Goal: Task Accomplishment & Management: Manage account settings

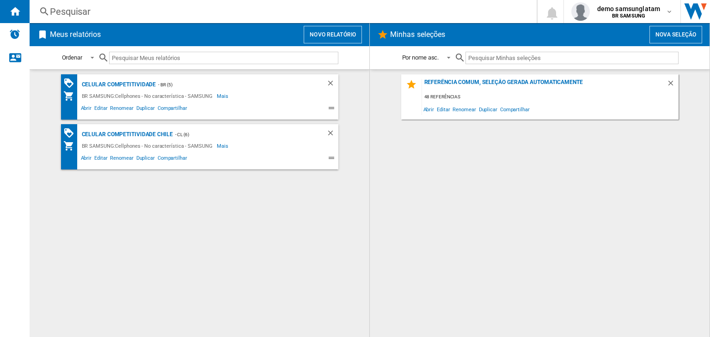
click at [684, 31] on button "Nova seleção" at bounding box center [675, 35] width 53 height 18
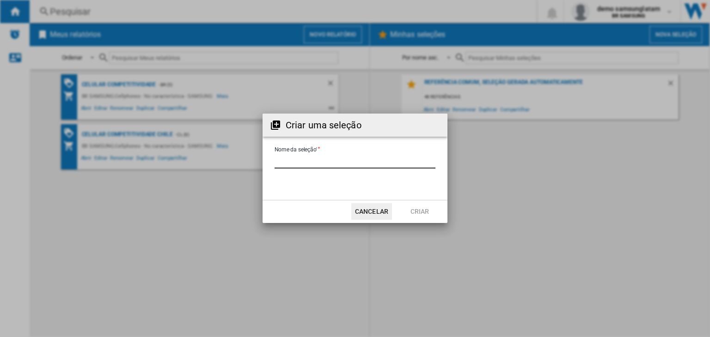
click at [351, 155] on input "Nome da seleção'" at bounding box center [354, 162] width 161 height 14
type input "**********"
click at [417, 212] on button "Criar" at bounding box center [419, 211] width 41 height 17
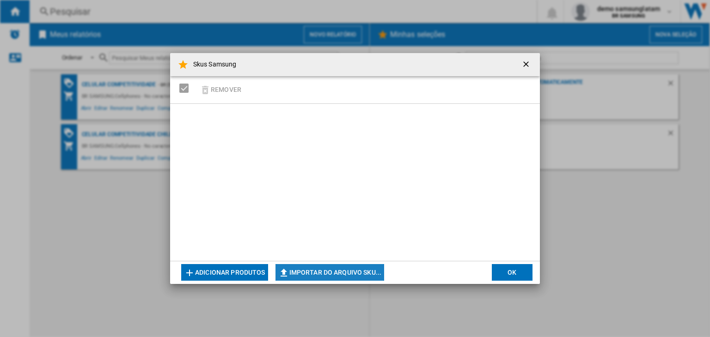
click at [310, 270] on button "Importar do arquivo SKU..." at bounding box center [329, 272] width 109 height 17
type input "**********"
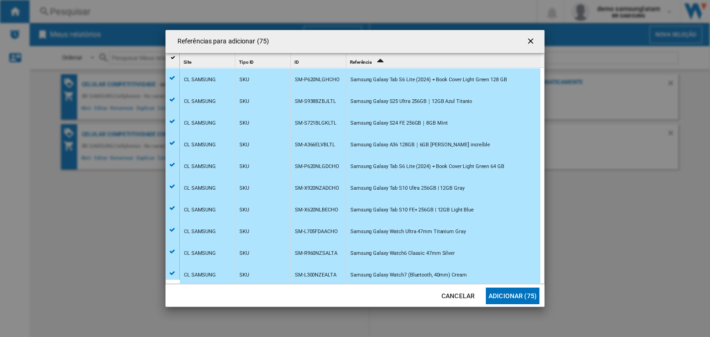
click at [514, 296] on button "Adicionar (75)" at bounding box center [513, 296] width 54 height 17
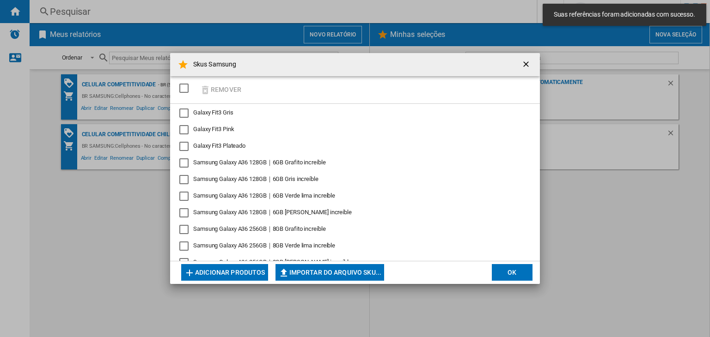
click at [186, 89] on div "SELECTIONS.EDITION_POPUP.SELECT_DESELECT" at bounding box center [183, 88] width 9 height 9
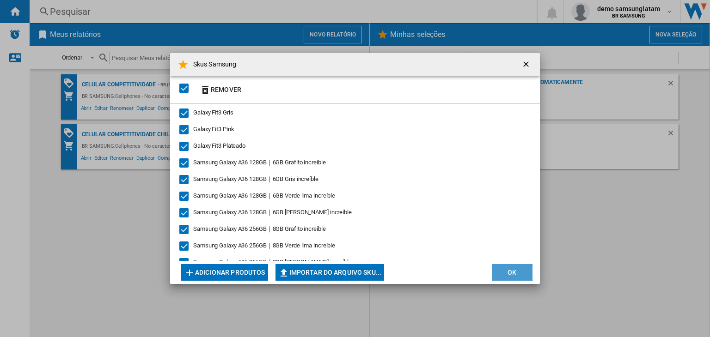
click at [507, 276] on button "OK" at bounding box center [512, 272] width 41 height 17
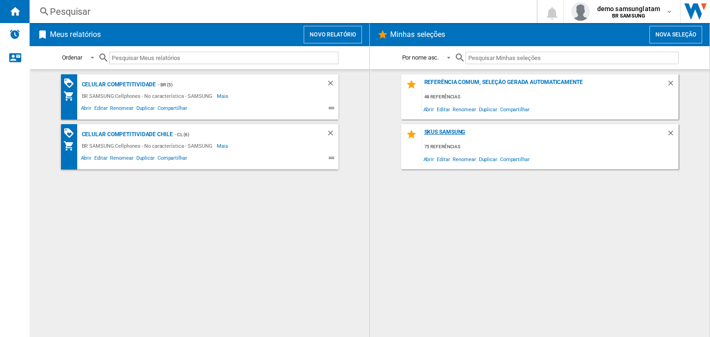
click at [450, 134] on div "Skus Samsung" at bounding box center [544, 135] width 244 height 12
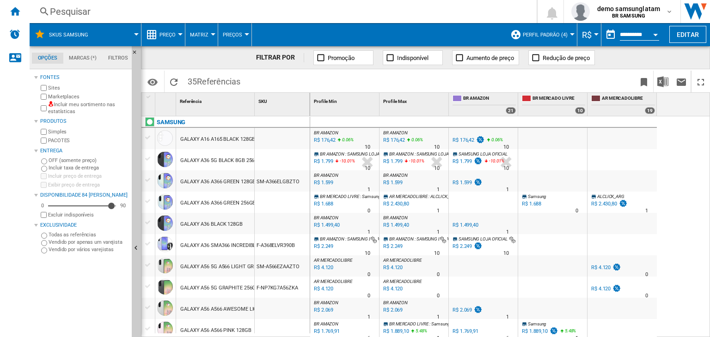
click at [520, 40] on div "Perfil padrão (4)" at bounding box center [541, 34] width 62 height 23
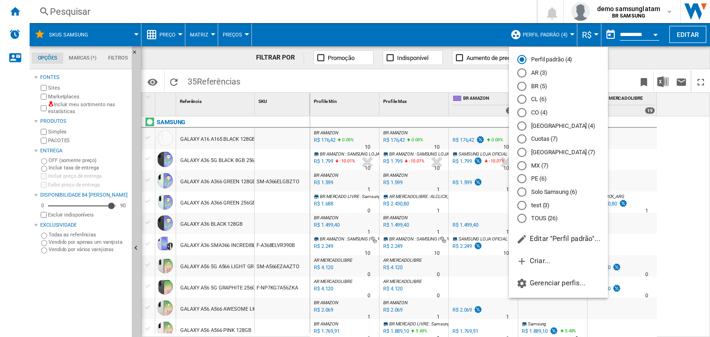
click at [523, 39] on md-backdrop at bounding box center [355, 168] width 710 height 337
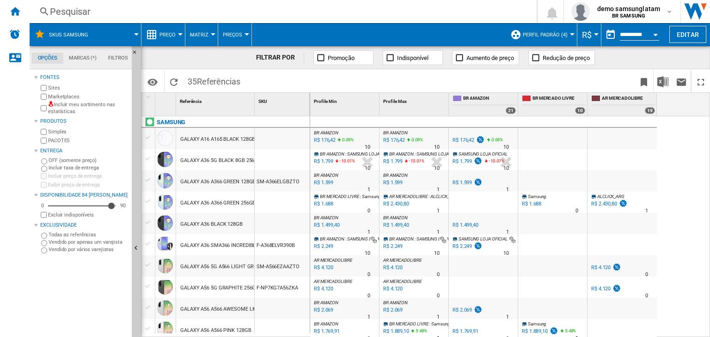
click at [523, 39] on button "Perfil padrão (4)" at bounding box center [547, 34] width 49 height 23
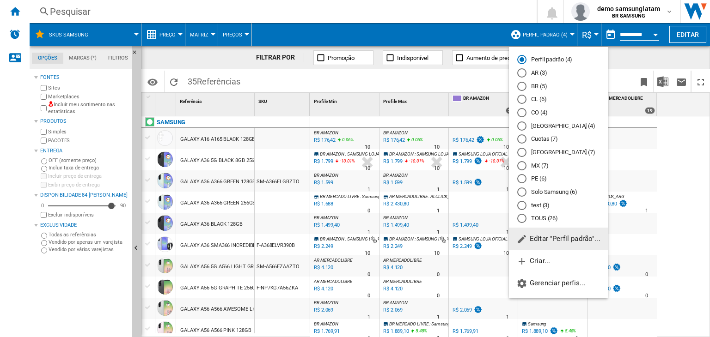
click at [537, 237] on span "Editar "Perfil padrão"..." at bounding box center [558, 239] width 84 height 8
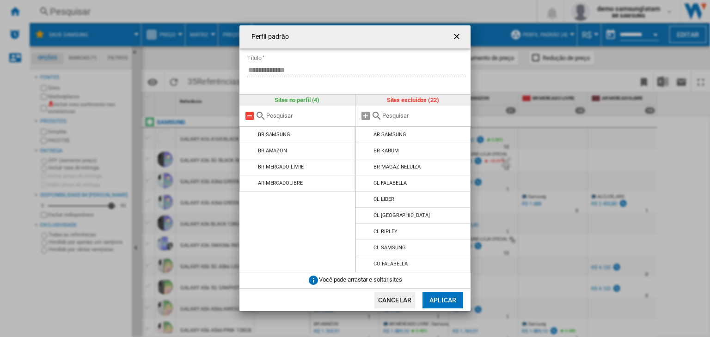
click at [249, 117] on md-icon at bounding box center [249, 115] width 11 height 11
click at [414, 116] on input "text" at bounding box center [424, 115] width 84 height 7
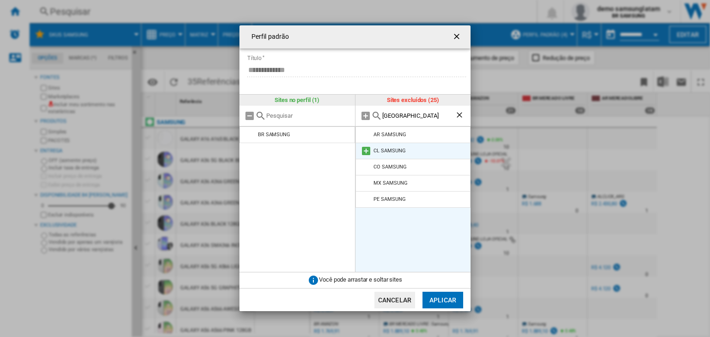
type input "[GEOGRAPHIC_DATA]"
click at [389, 152] on div "CL SAMSUNG" at bounding box center [389, 151] width 32 height 6
click at [366, 152] on md-icon at bounding box center [365, 151] width 11 height 11
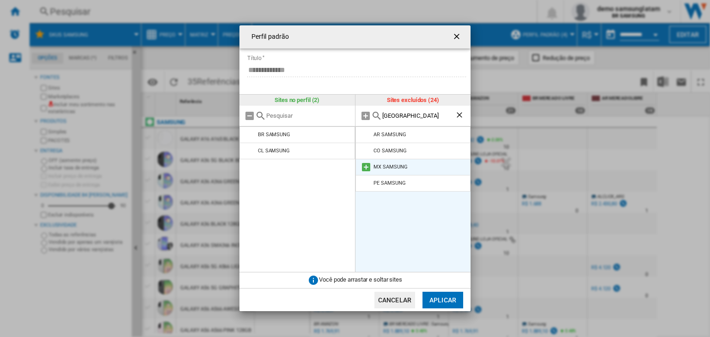
click at [364, 165] on md-icon at bounding box center [365, 167] width 11 height 11
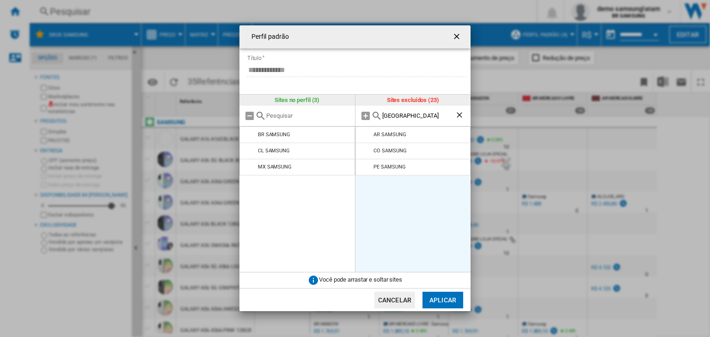
click at [445, 300] on button "Aplicar" at bounding box center [442, 300] width 41 height 17
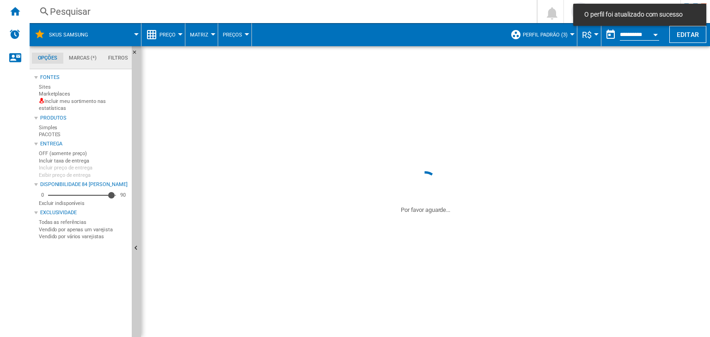
click at [629, 9] on div "O perfil foi atualizado com sucesso" at bounding box center [639, 15] width 133 height 22
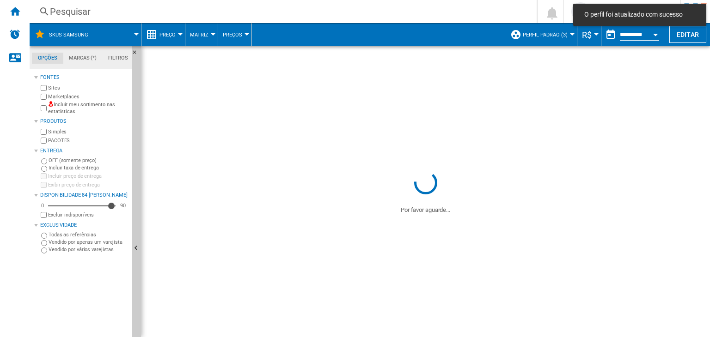
click at [628, 15] on span "O perfil foi atualizado com sucesso" at bounding box center [639, 14] width 116 height 9
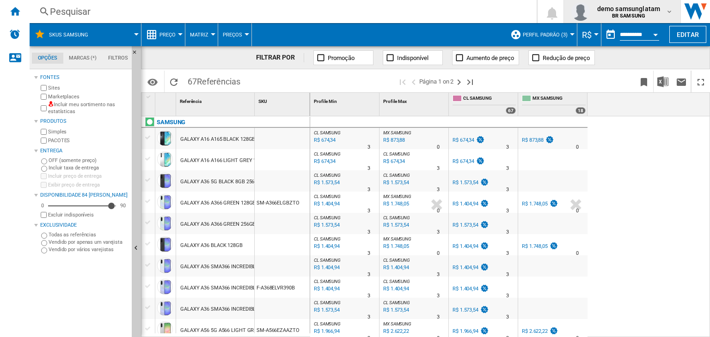
click at [627, 11] on span "demo samsunglatam" at bounding box center [628, 8] width 63 height 9
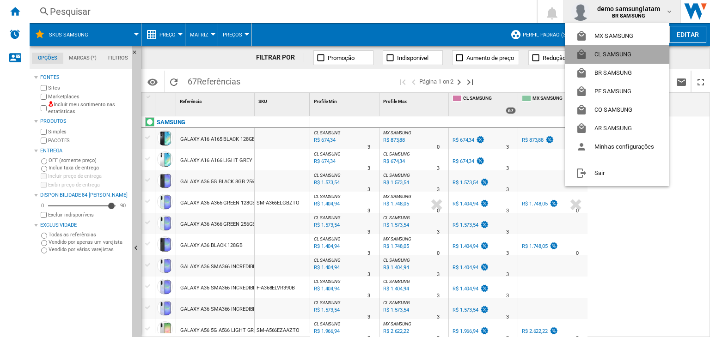
click at [619, 52] on button "CL SAMSUNG" at bounding box center [617, 54] width 104 height 18
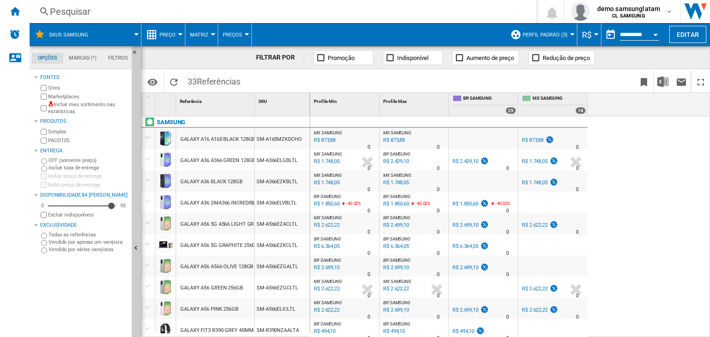
click at [547, 34] on span "Perfil padrão (3)" at bounding box center [545, 35] width 45 height 6
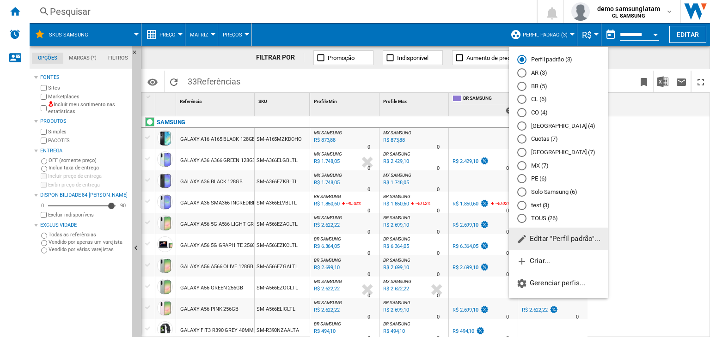
click at [556, 237] on span "Editar "Perfil padrão"..." at bounding box center [558, 239] width 84 height 8
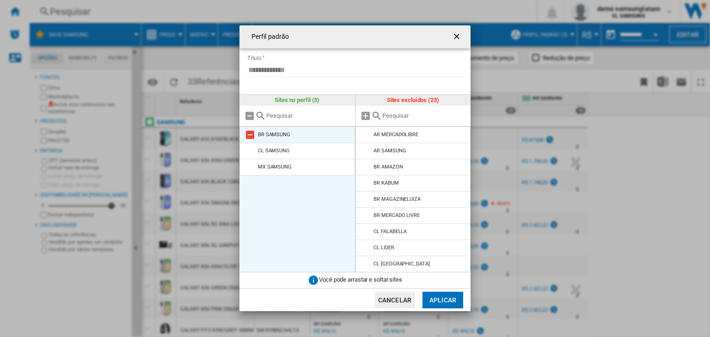
click at [250, 136] on md-icon "Perfil padrão ..." at bounding box center [249, 134] width 11 height 11
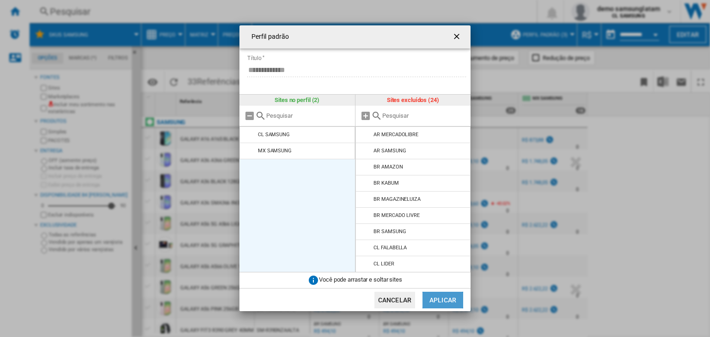
click at [460, 298] on button "Aplicar" at bounding box center [442, 300] width 41 height 17
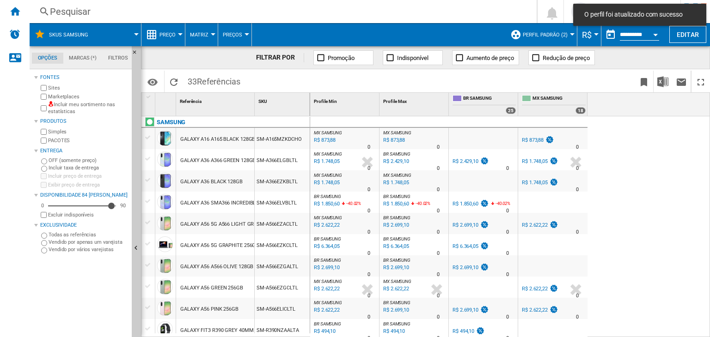
click at [68, 108] on label "Incluir meu sortimento nas estatísticas" at bounding box center [88, 108] width 80 height 14
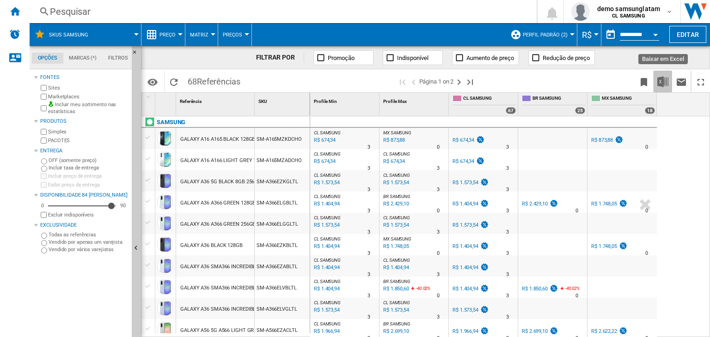
click at [658, 83] on img "Baixar em Excel" at bounding box center [662, 81] width 11 height 11
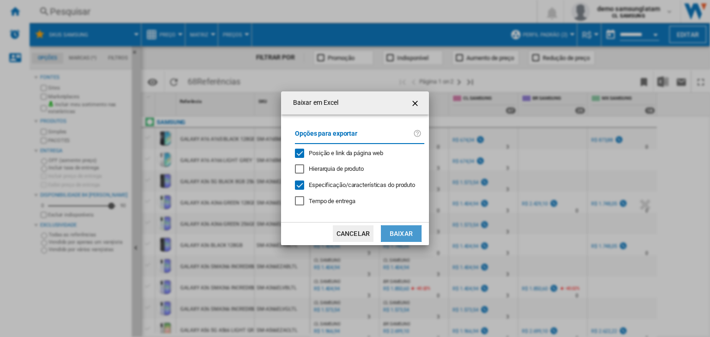
click at [401, 234] on button "Baixar" at bounding box center [401, 233] width 41 height 17
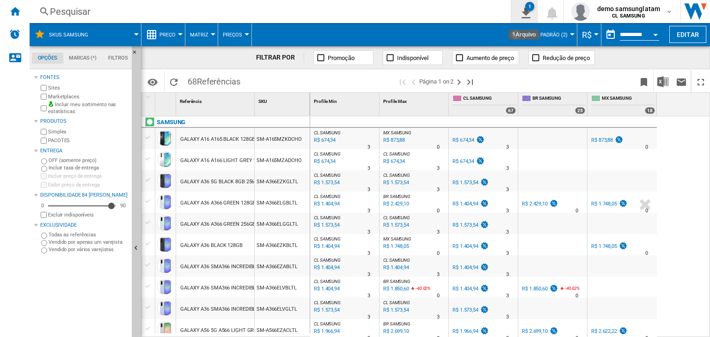
click at [517, 15] on button "1" at bounding box center [524, 11] width 26 height 23
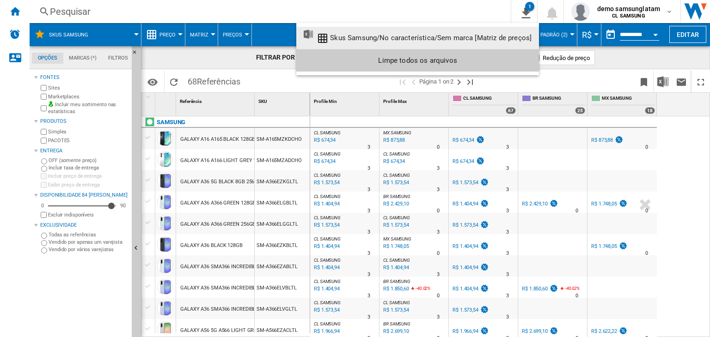
click at [492, 41] on div "Skus Samsung/No característica/Sem marca [Matriz de preços]" at bounding box center [430, 38] width 201 height 8
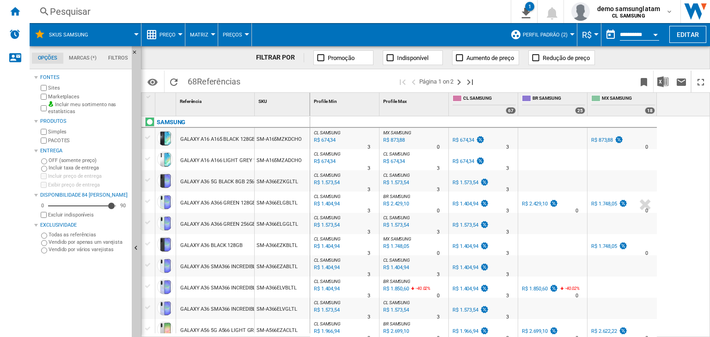
click at [562, 32] on span "Perfil padrão (2)" at bounding box center [545, 35] width 45 height 6
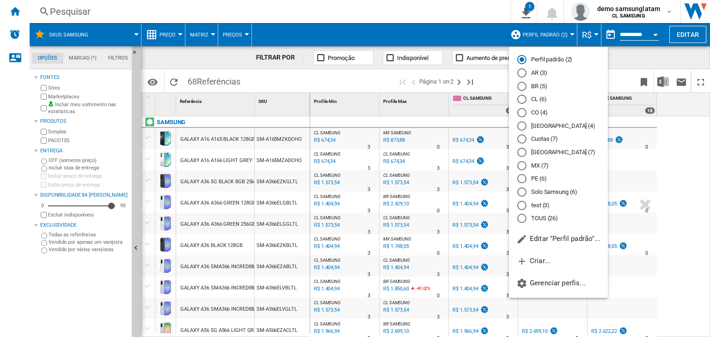
click at [496, 80] on md-backdrop at bounding box center [355, 168] width 710 height 337
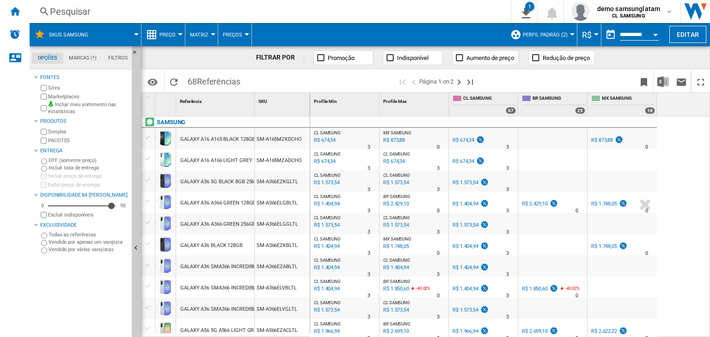
click at [542, 33] on span "Perfil padrão (2)" at bounding box center [545, 35] width 45 height 6
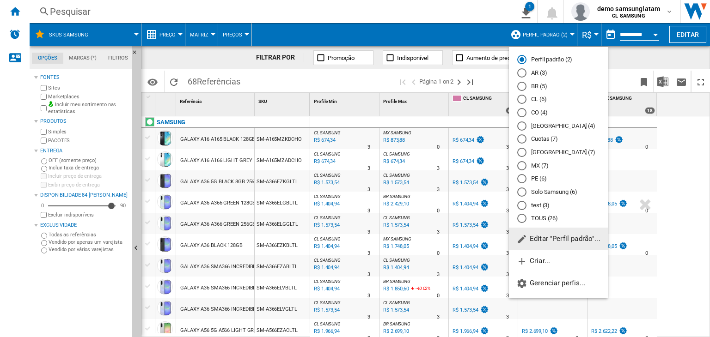
click at [537, 237] on span "Editar "Perfil padrão"..." at bounding box center [558, 239] width 84 height 8
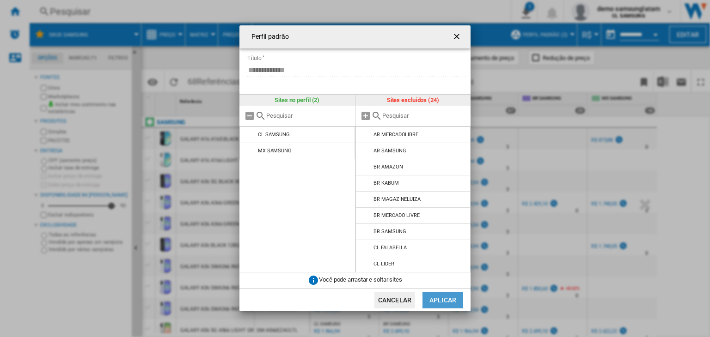
click at [443, 299] on button "Aplicar" at bounding box center [442, 300] width 41 height 17
